Goal: Transaction & Acquisition: Purchase product/service

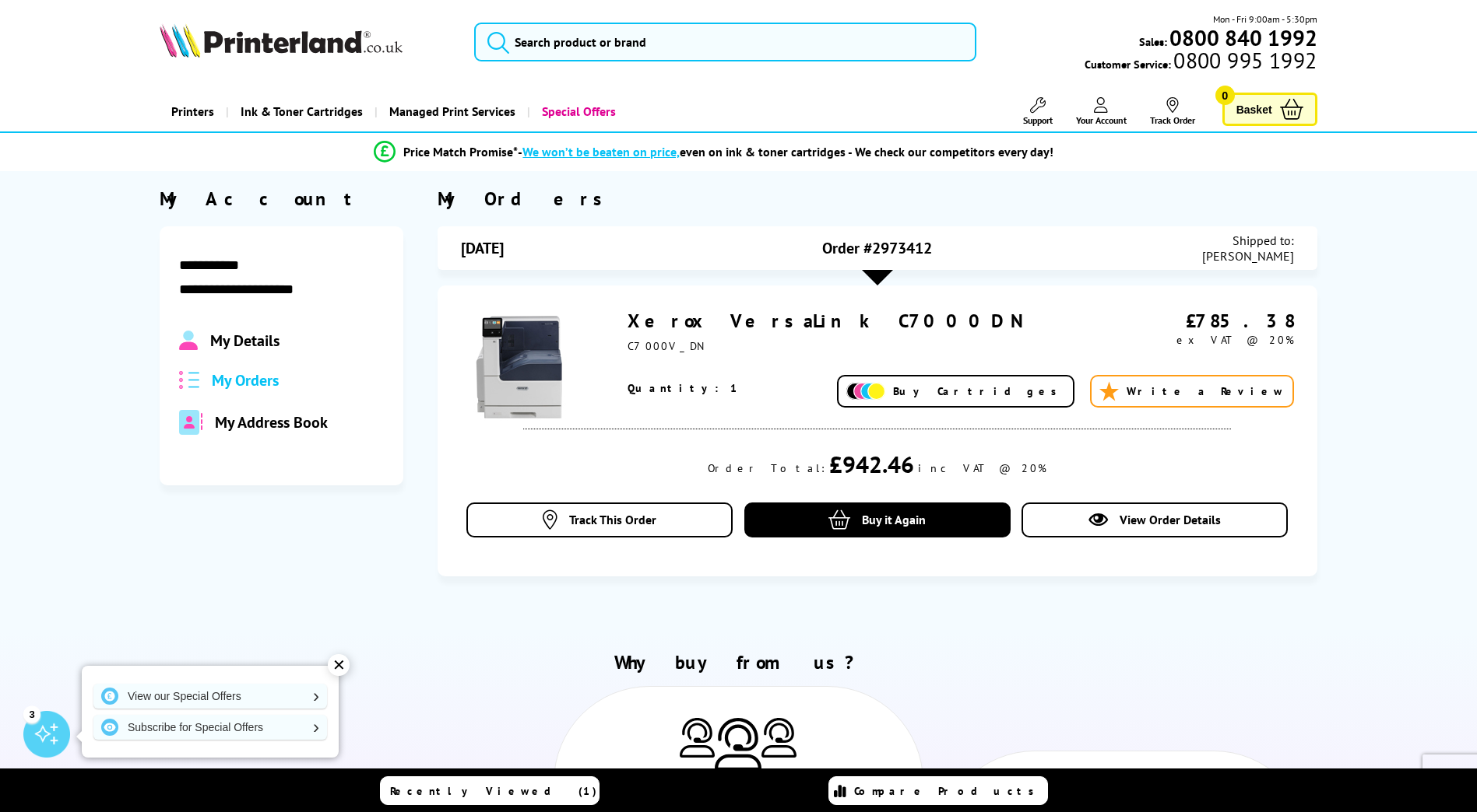
click at [750, 321] on link "Xerox VersaLink C7000DN" at bounding box center [825, 321] width 396 height 24
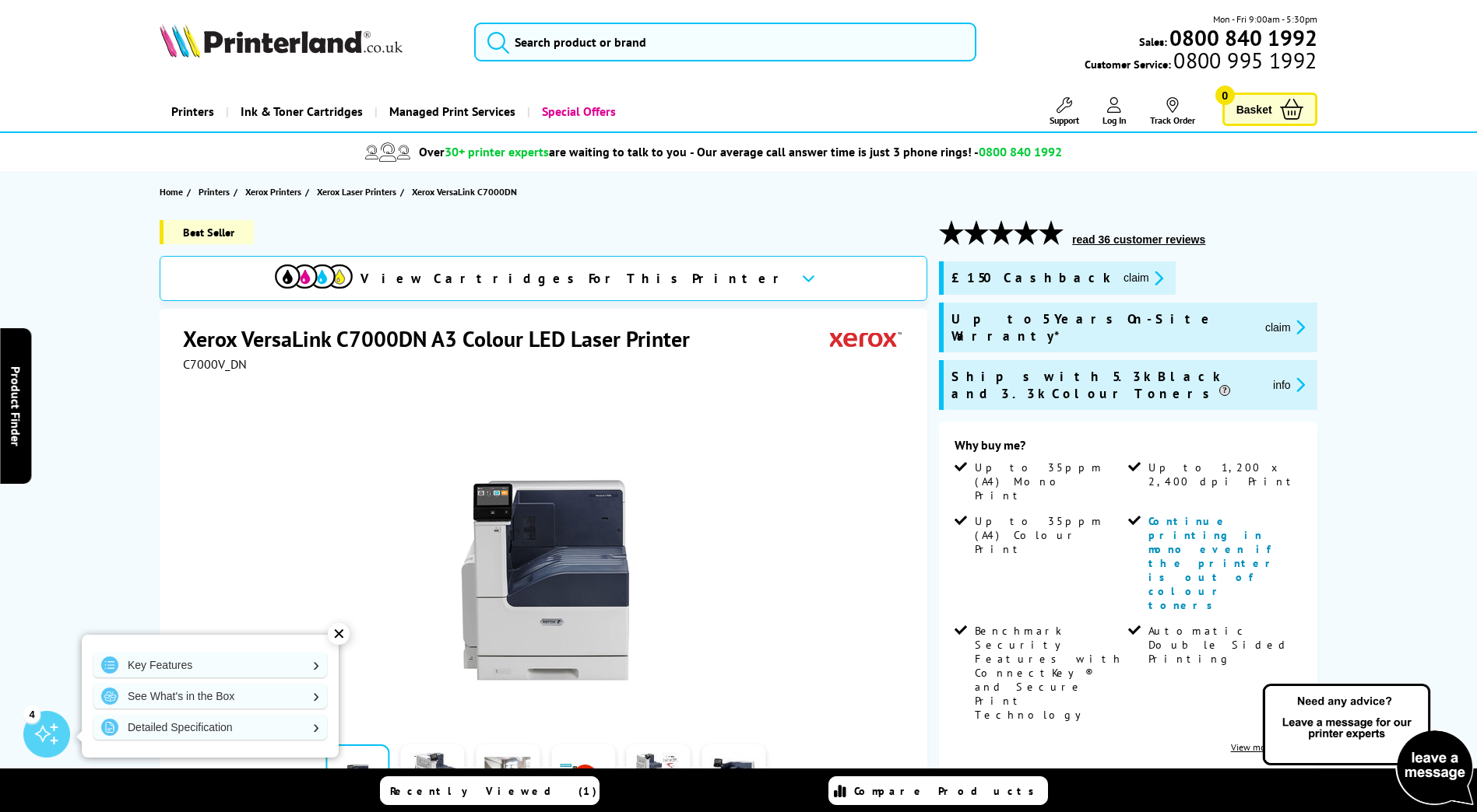
click at [1118, 278] on button "claim" at bounding box center [1143, 278] width 49 height 18
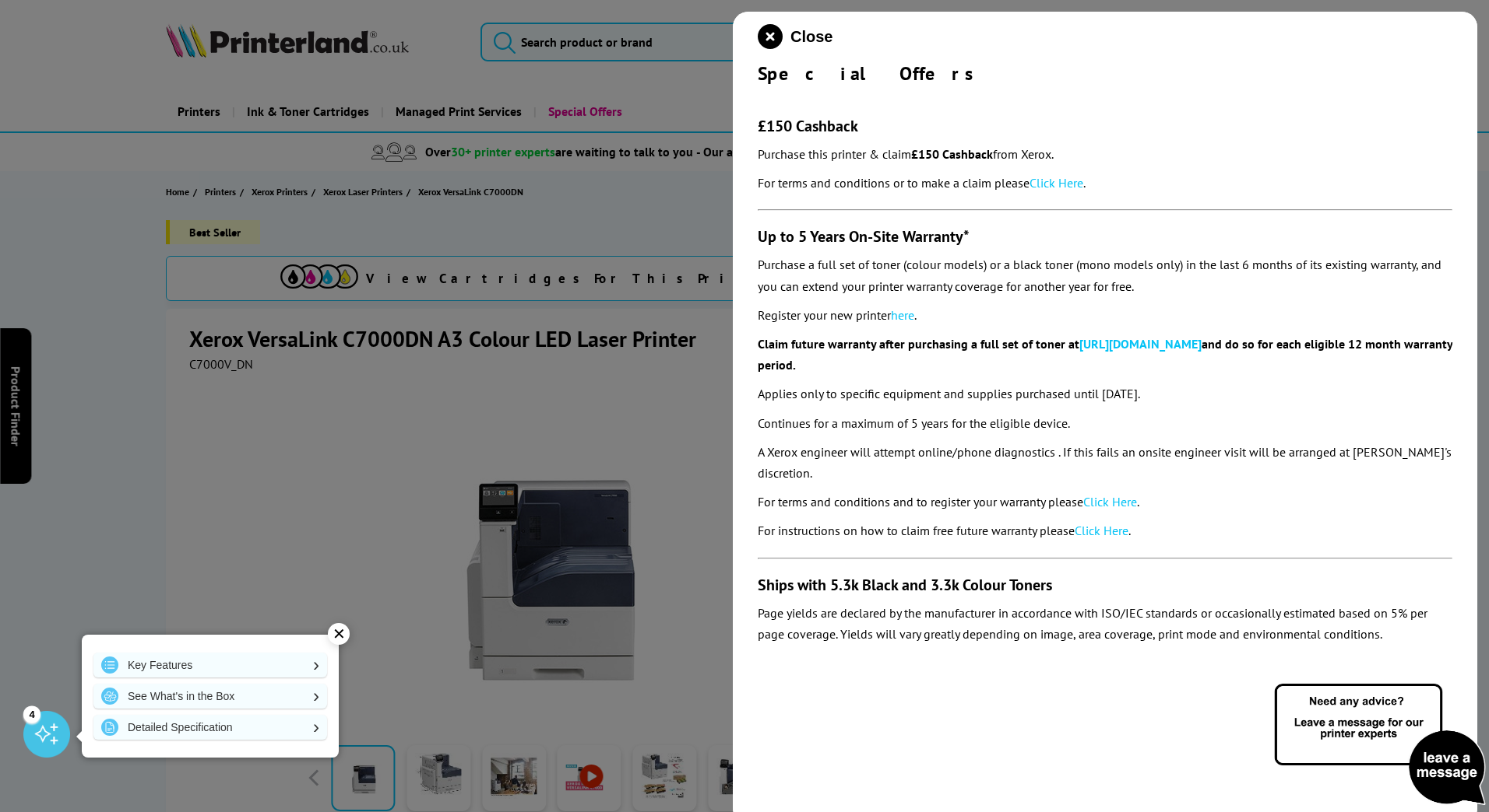
click at [1069, 186] on link "Click Here" at bounding box center [1056, 183] width 53 height 15
